Goal: Task Accomplishment & Management: Manage account settings

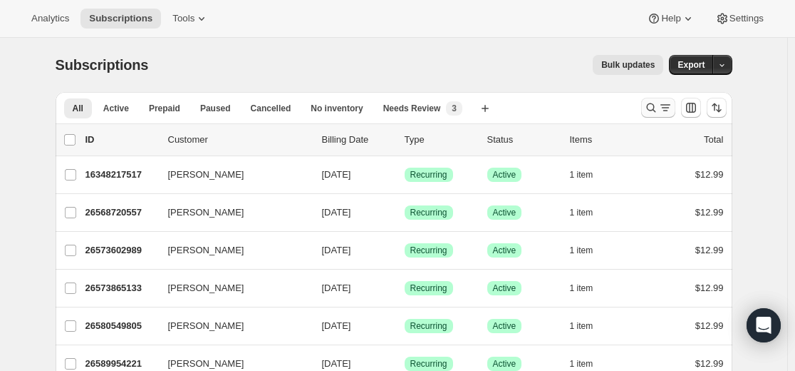
click at [655, 103] on icon "Search and filter results" at bounding box center [651, 107] width 14 height 14
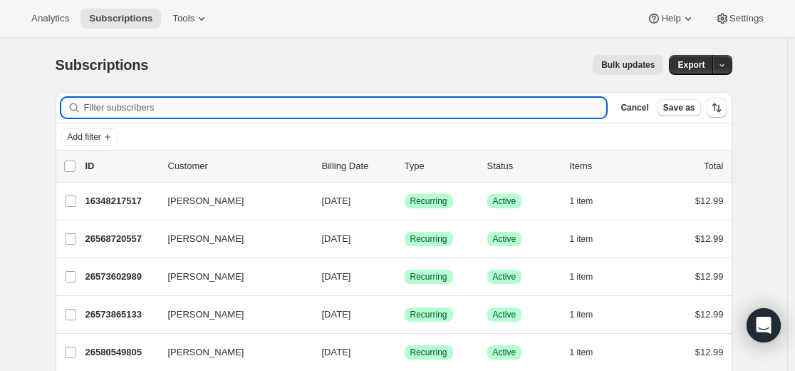
click at [541, 107] on input "Filter subscribers" at bounding box center [345, 108] width 523 height 20
paste input "[EMAIL_ADDRESS][DOMAIN_NAME]"
type input "[EMAIL_ADDRESS][DOMAIN_NAME]"
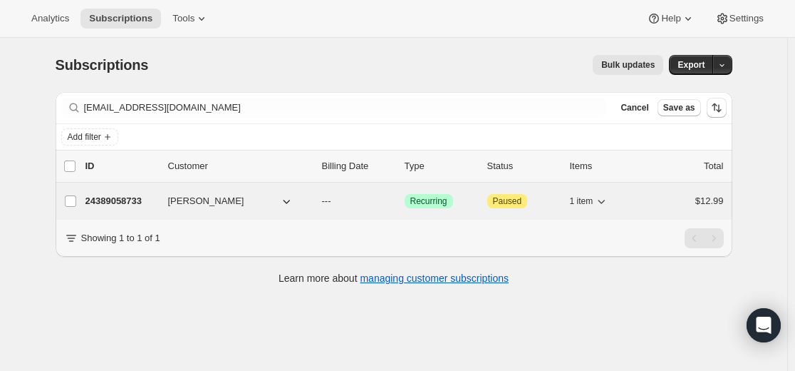
click at [130, 197] on p "24389058733" at bounding box center [121, 201] width 71 height 14
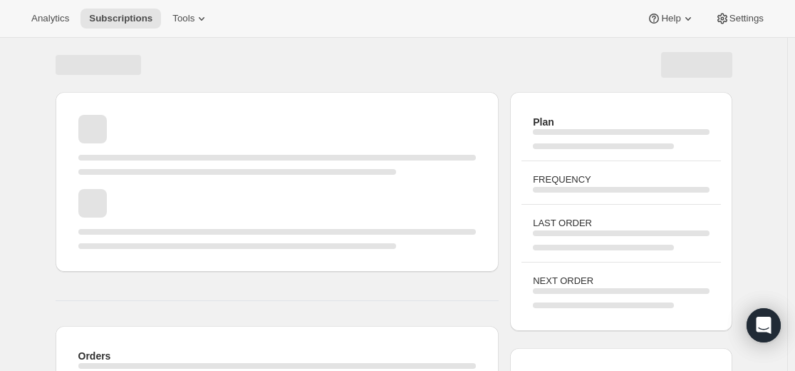
click at [118, 202] on div "Page loading" at bounding box center [277, 219] width 398 height 60
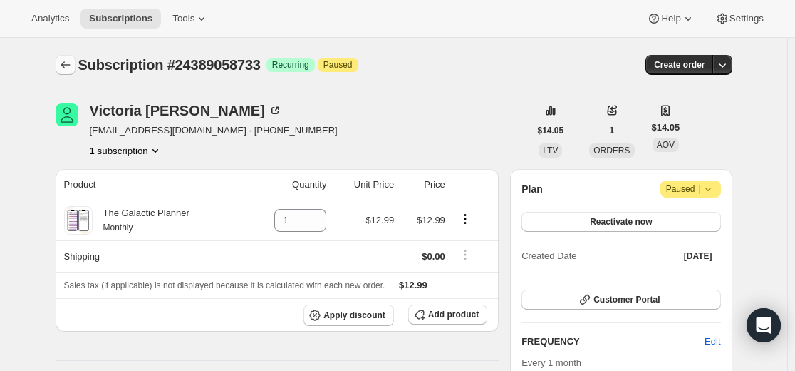
click at [73, 68] on icon "Subscriptions" at bounding box center [65, 65] width 14 height 14
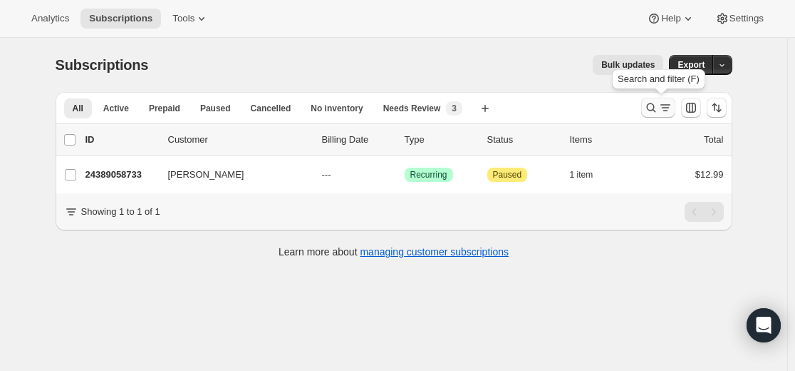
click at [646, 108] on button "Search and filter results" at bounding box center [658, 108] width 34 height 20
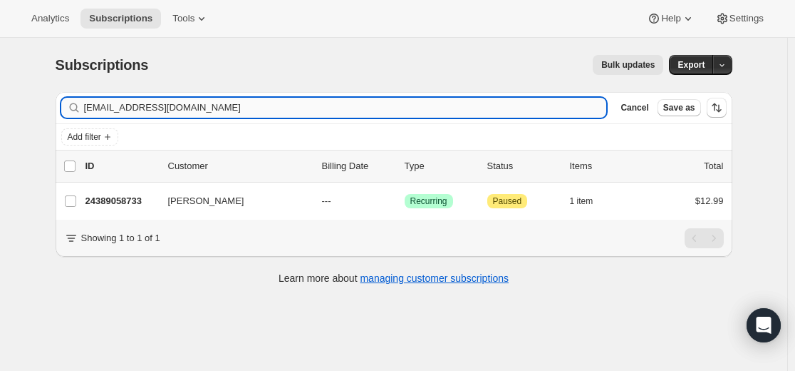
click at [425, 105] on input "[EMAIL_ADDRESS][DOMAIN_NAME]" at bounding box center [345, 108] width 523 height 20
type input "[EMAIL_ADDRESS][DOMAIN_NAME]"
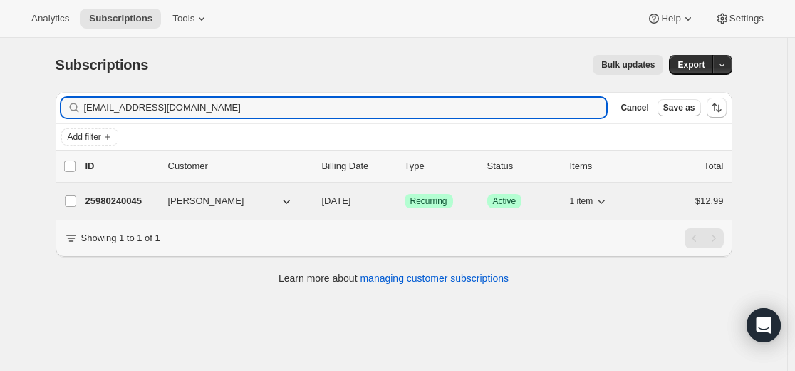
click at [108, 198] on p "25980240045" at bounding box center [121, 201] width 71 height 14
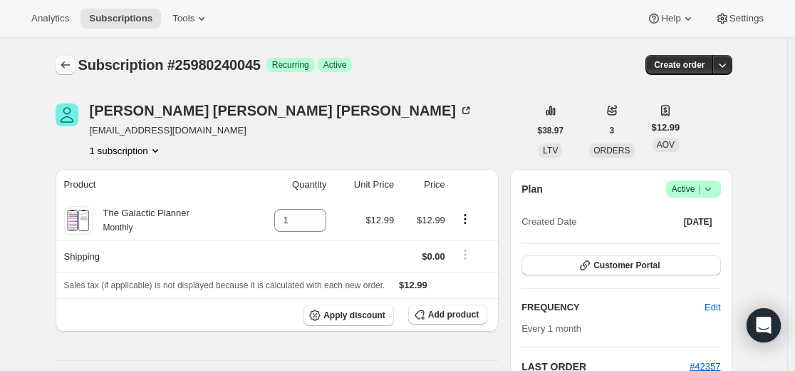
click at [67, 61] on icon "Subscriptions" at bounding box center [65, 65] width 14 height 14
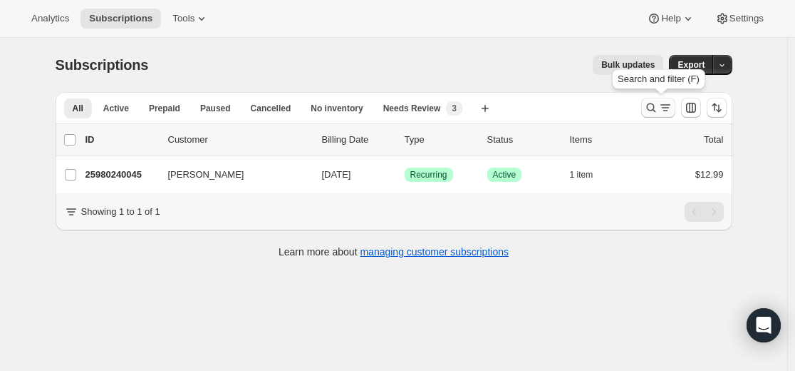
click at [656, 107] on icon "Search and filter results" at bounding box center [651, 107] width 14 height 14
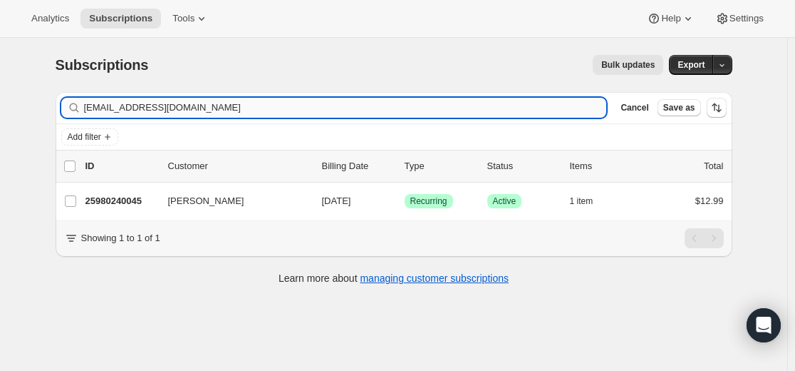
click at [505, 105] on input "[EMAIL_ADDRESS][DOMAIN_NAME]" at bounding box center [345, 108] width 523 height 20
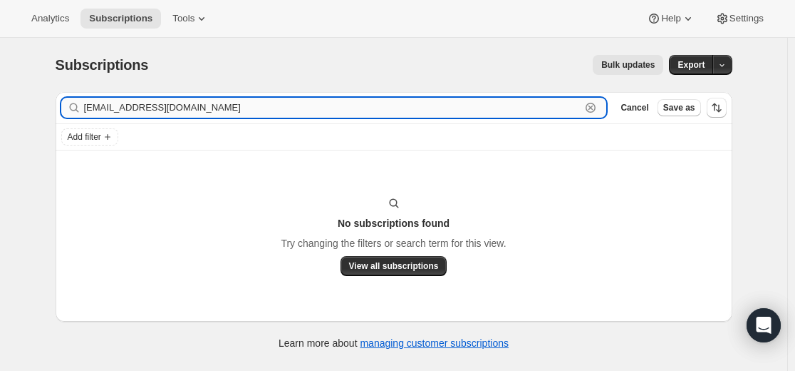
click at [335, 109] on input "[EMAIL_ADDRESS][DOMAIN_NAME]" at bounding box center [332, 108] width 497 height 20
paste input "25646203053"
type input "25646203053"
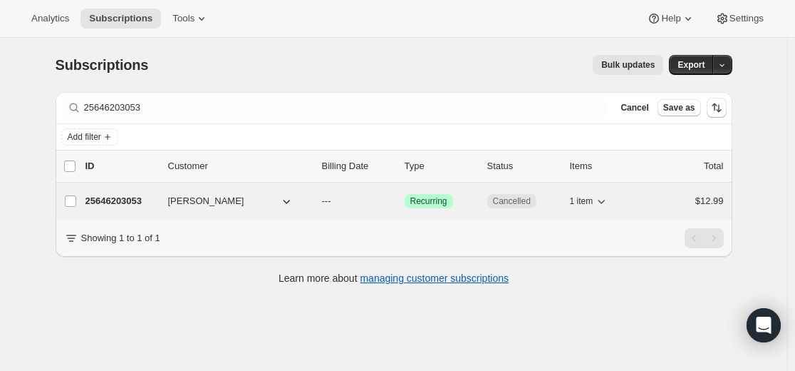
click at [140, 202] on p "25646203053" at bounding box center [121, 201] width 71 height 14
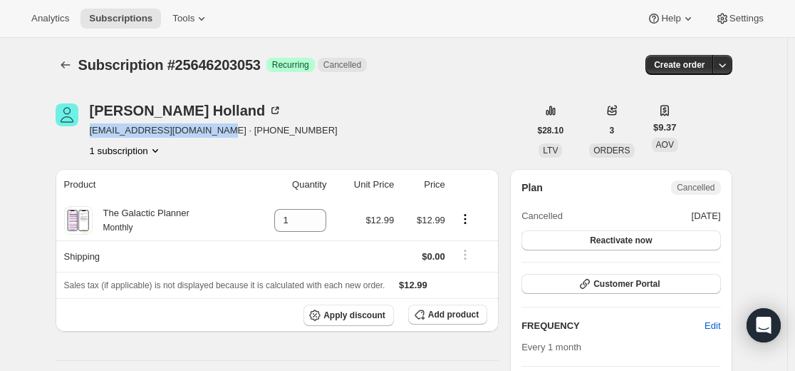
drag, startPoint x: 93, startPoint y: 131, endPoint x: 222, endPoint y: 133, distance: 129.0
click at [222, 133] on span "[EMAIL_ADDRESS][DOMAIN_NAME] · [PHONE_NUMBER]" at bounding box center [214, 130] width 248 height 14
copy span "[EMAIL_ADDRESS][DOMAIN_NAME]"
click at [70, 67] on icon "Subscriptions" at bounding box center [65, 65] width 14 height 14
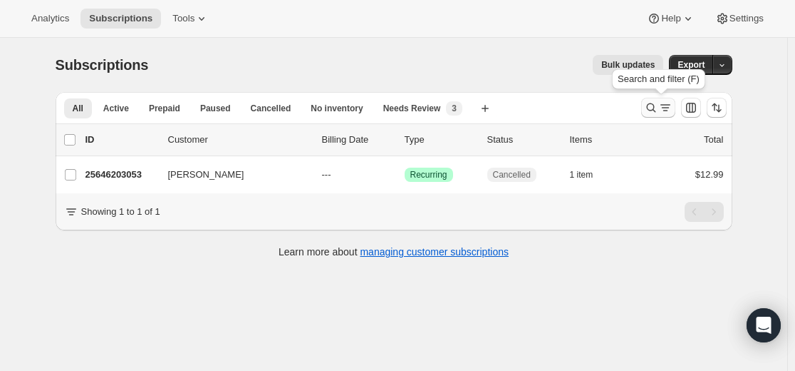
click at [654, 108] on icon "Search and filter results" at bounding box center [651, 107] width 14 height 14
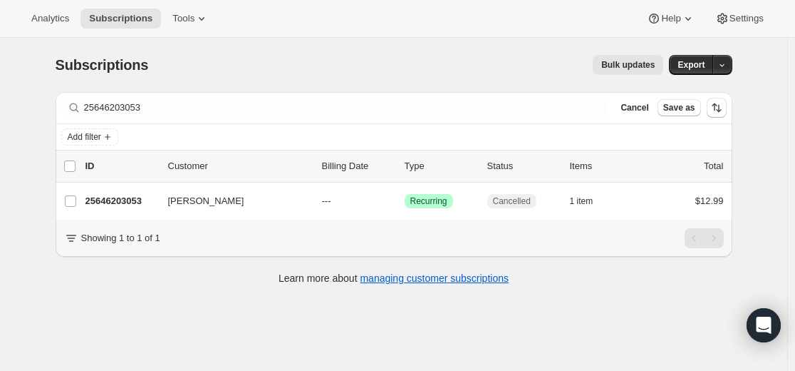
click at [507, 120] on div "Filter subscribers 25646203053 Clear Cancel Save as" at bounding box center [394, 107] width 677 height 31
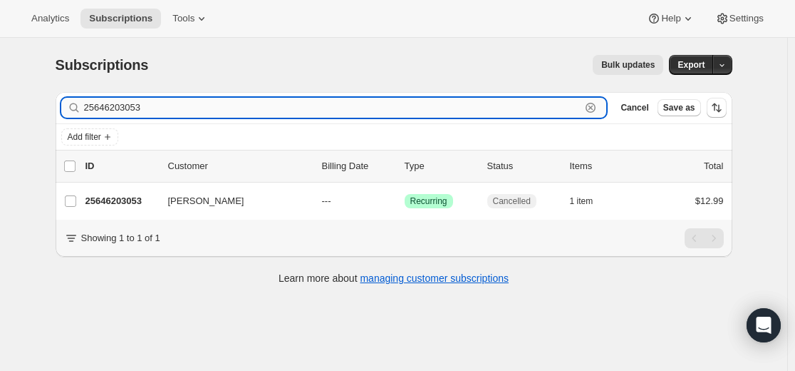
click at [502, 113] on input "25646203053" at bounding box center [332, 108] width 497 height 20
paste input "[EMAIL_ADDRESS][DOMAIN_NAME]"
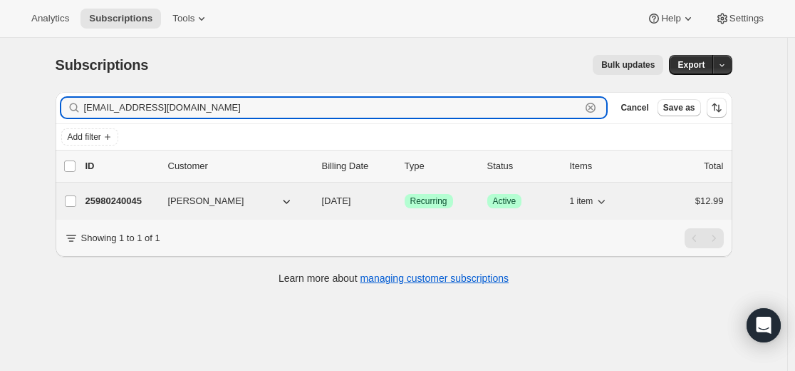
type input "[EMAIL_ADDRESS][DOMAIN_NAME]"
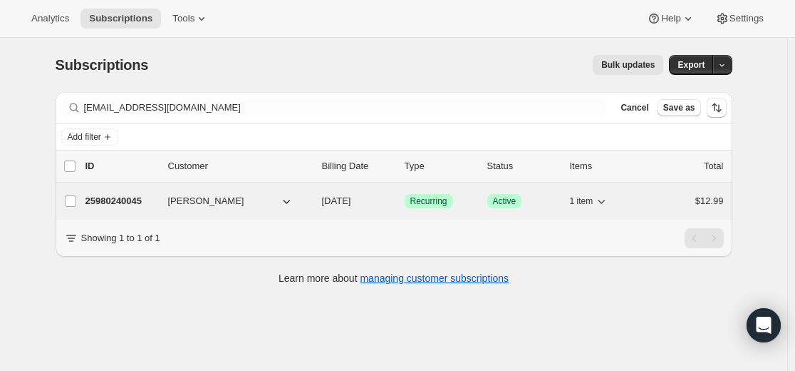
click at [138, 202] on p "25980240045" at bounding box center [121, 201] width 71 height 14
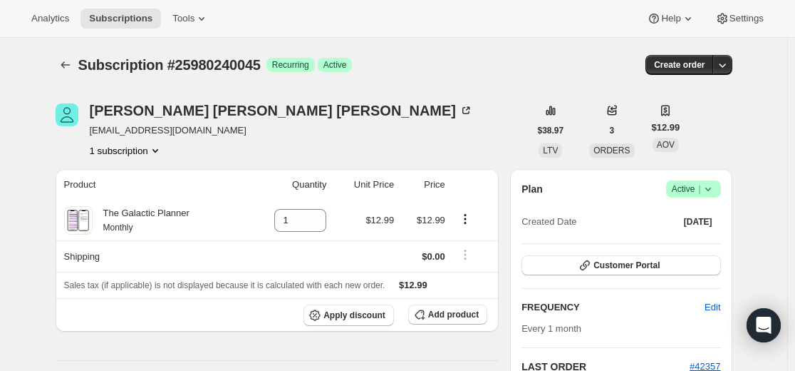
click at [712, 183] on icon at bounding box center [708, 189] width 14 height 14
click at [697, 240] on span "Cancel subscription" at bounding box center [691, 241] width 81 height 11
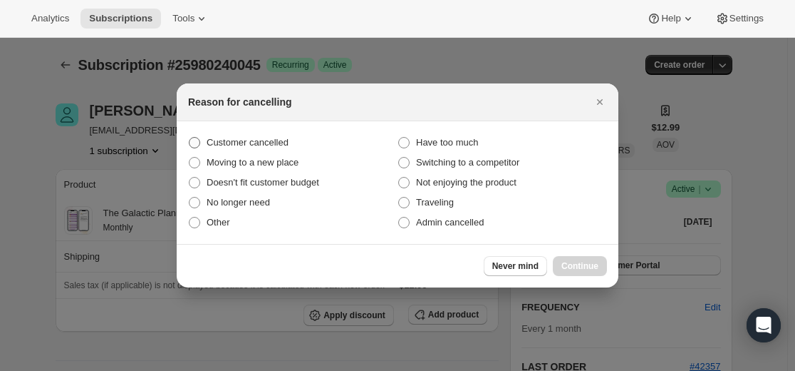
click at [308, 140] on label "Customer cancelled" at bounding box center [293, 143] width 210 height 20
click at [190, 138] on input "Customer cancelled" at bounding box center [189, 137] width 1 height 1
radio input "true"
click at [576, 267] on span "Continue" at bounding box center [580, 265] width 37 height 11
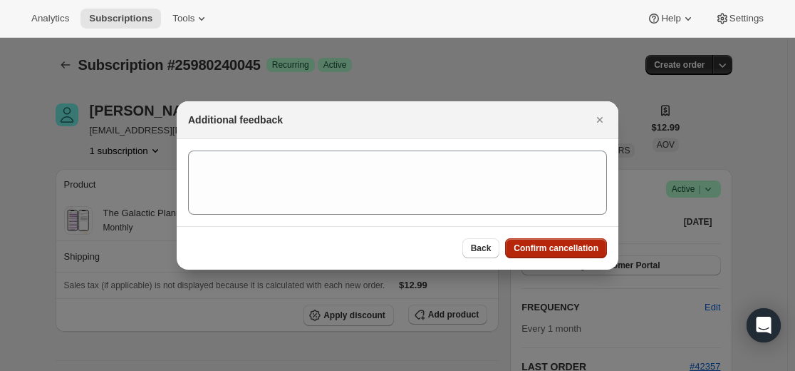
click at [576, 248] on span "Confirm cancellation" at bounding box center [556, 247] width 85 height 11
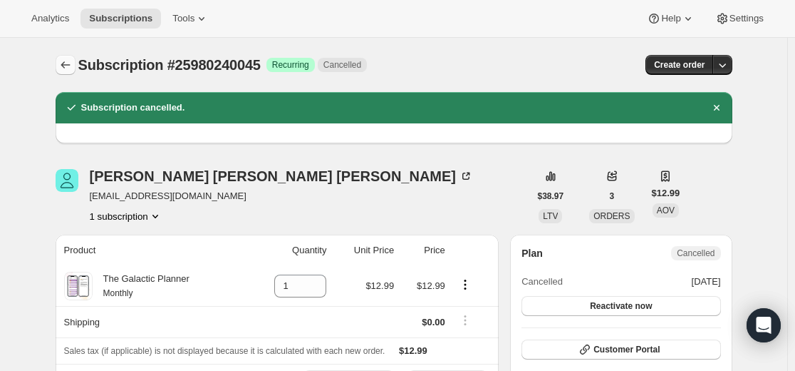
click at [70, 65] on icon "Subscriptions" at bounding box center [65, 65] width 14 height 14
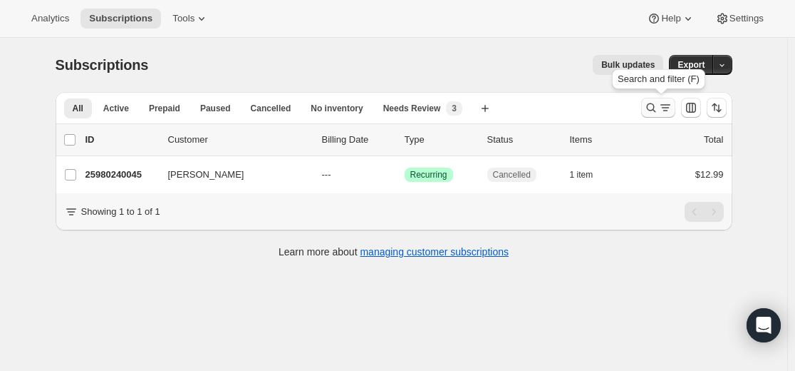
click at [659, 108] on icon "Search and filter results" at bounding box center [651, 107] width 14 height 14
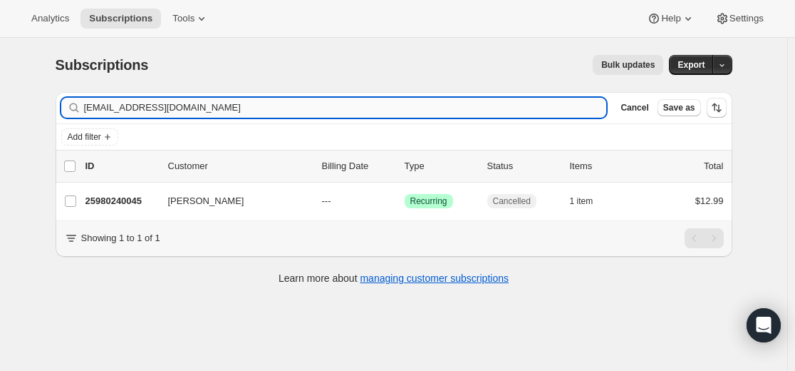
click at [380, 107] on input "[EMAIL_ADDRESS][DOMAIN_NAME]" at bounding box center [345, 108] width 523 height 20
type input "[EMAIL_ADDRESS][DOMAIN_NAME]"
